Goal: Task Accomplishment & Management: Use online tool/utility

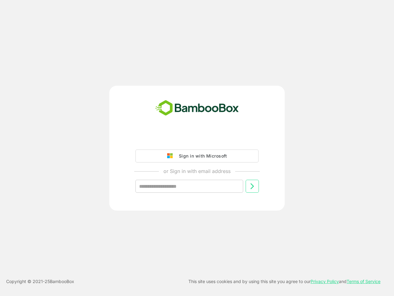
click at [197, 156] on div "Sign in with Microsoft" at bounding box center [201, 156] width 51 height 8
click at [189, 186] on input "text" at bounding box center [189, 186] width 108 height 13
click at [252, 186] on icon at bounding box center [251, 185] width 7 height 7
